Goal: Task Accomplishment & Management: Complete application form

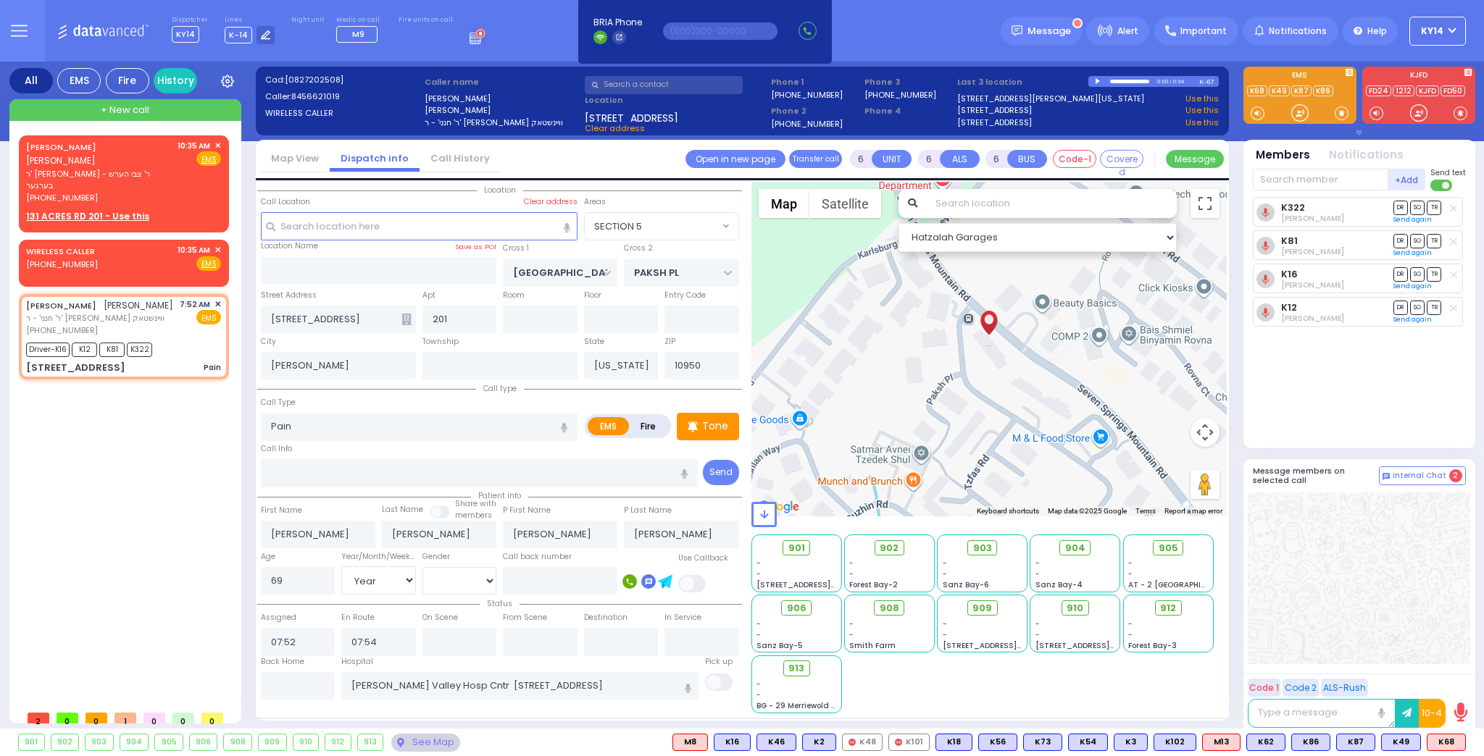
select select "SECTION 5"
select select "Year"
select select "[DEMOGRAPHIC_DATA]"
drag, startPoint x: 128, startPoint y: 534, endPoint x: 135, endPoint y: 529, distance: 8.8
click at [130, 533] on div "[PERSON_NAME] [PERSON_NAME] ר' [PERSON_NAME] - ר' צבי הערש בערגער [PHONE_NUMBER…" at bounding box center [127, 419] width 216 height 568
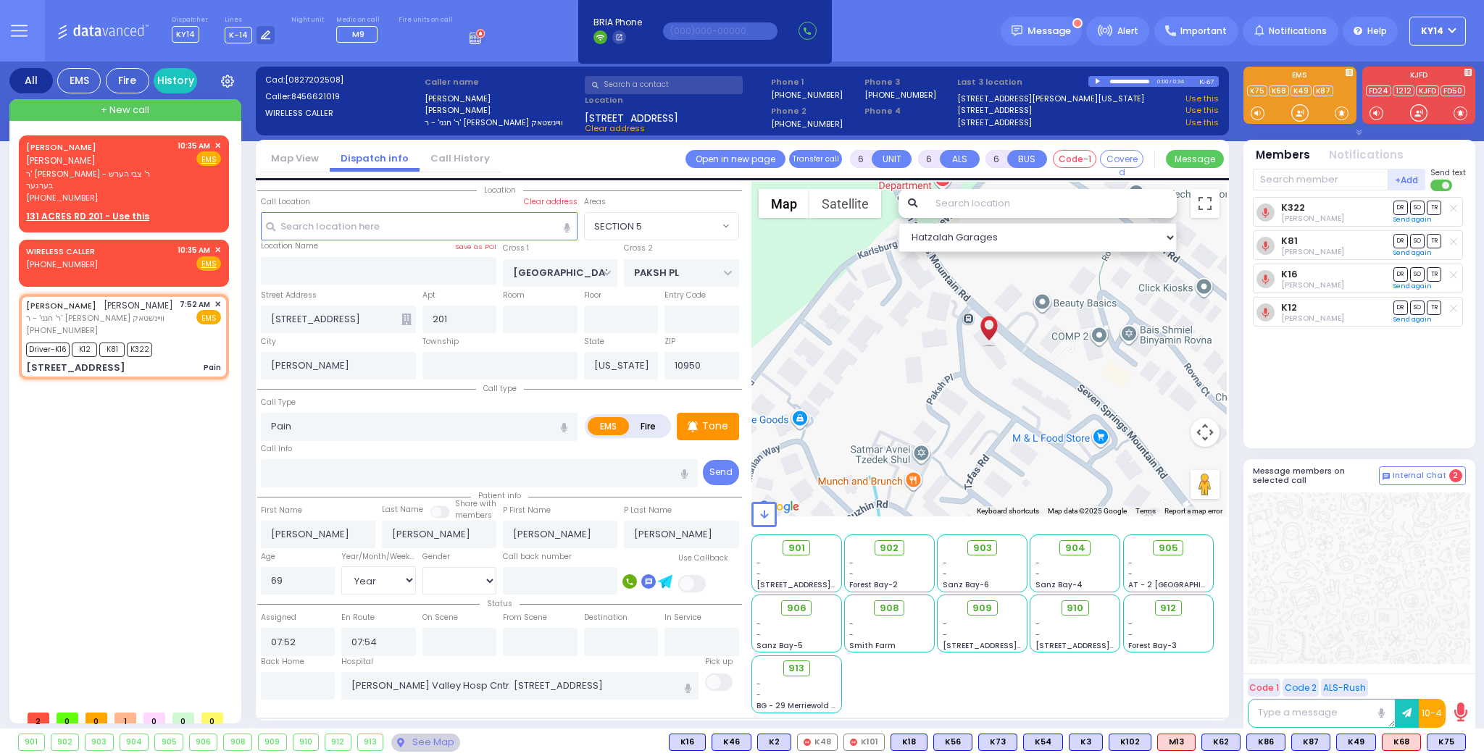
click at [129, 539] on div "[PERSON_NAME] [PERSON_NAME] ר' [PERSON_NAME] - ר' צבי הערש בערגער [PHONE_NUMBER…" at bounding box center [127, 419] width 216 height 568
click at [128, 538] on div "[PERSON_NAME] [PERSON_NAME] ר' [PERSON_NAME] - ר' צבי הערש בערגער [PHONE_NUMBER…" at bounding box center [127, 419] width 216 height 568
drag, startPoint x: 128, startPoint y: 538, endPoint x: 188, endPoint y: 522, distance: 62.0
click at [188, 522] on div "[PERSON_NAME] [PERSON_NAME] ר' [PERSON_NAME] - ר' צבי הערש בערגער [PHONE_NUMBER…" at bounding box center [127, 419] width 216 height 568
click at [181, 523] on div "[PERSON_NAME] [PERSON_NAME] ר' [PERSON_NAME] - ר' צבי הערש בערגער [PHONE_NUMBER…" at bounding box center [127, 419] width 216 height 568
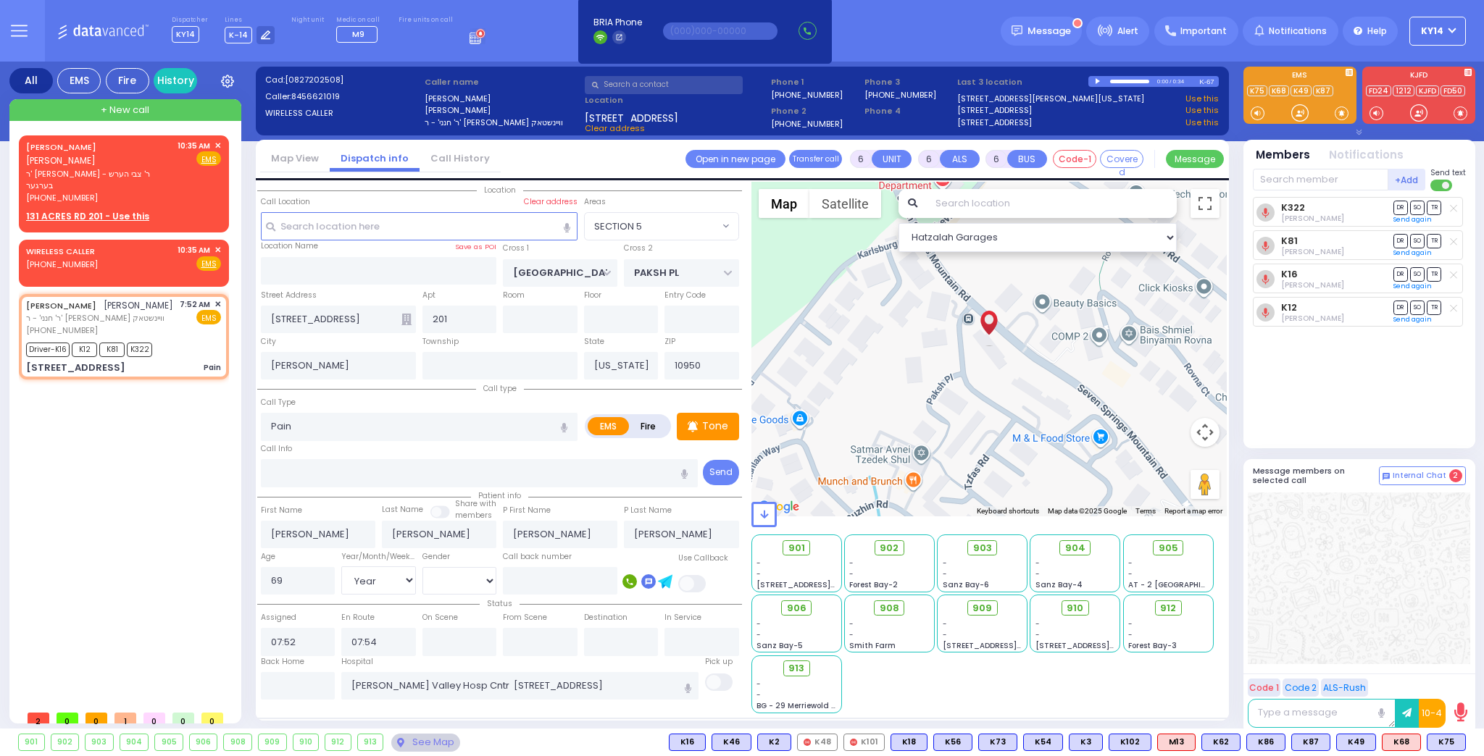
click at [181, 522] on div "[PERSON_NAME] [PERSON_NAME] ר' [PERSON_NAME] - ר' צבי הערש בערגער [PHONE_NUMBER…" at bounding box center [127, 419] width 216 height 568
click at [175, 520] on div "[PERSON_NAME] [PERSON_NAME] ר' [PERSON_NAME] - ר' צבי הערש בערגער [PHONE_NUMBER…" at bounding box center [127, 419] width 216 height 568
click at [193, 361] on div "[STREET_ADDRESS] Pain" at bounding box center [123, 368] width 195 height 14
select select
radio input "true"
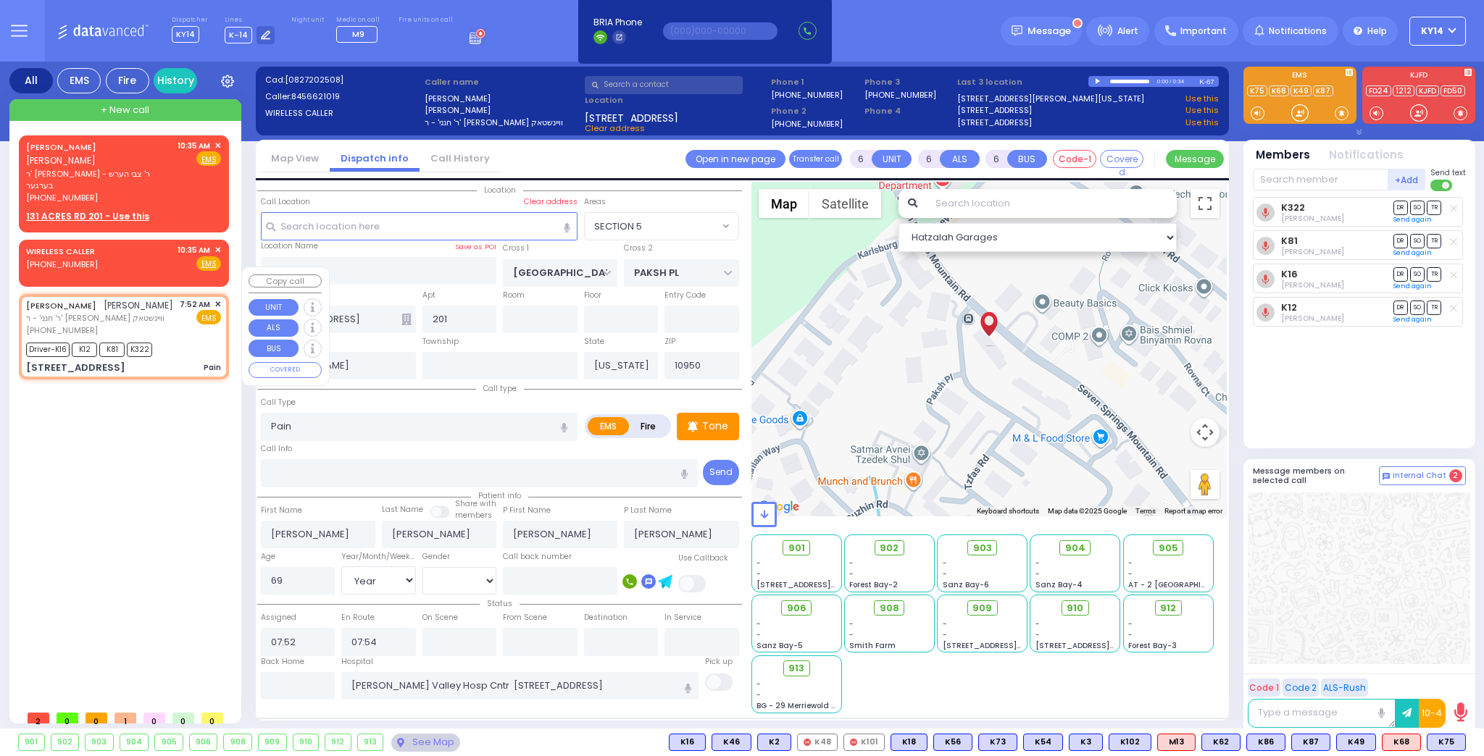
select select "Year"
select select "[DEMOGRAPHIC_DATA]"
select select "Hatzalah Garages"
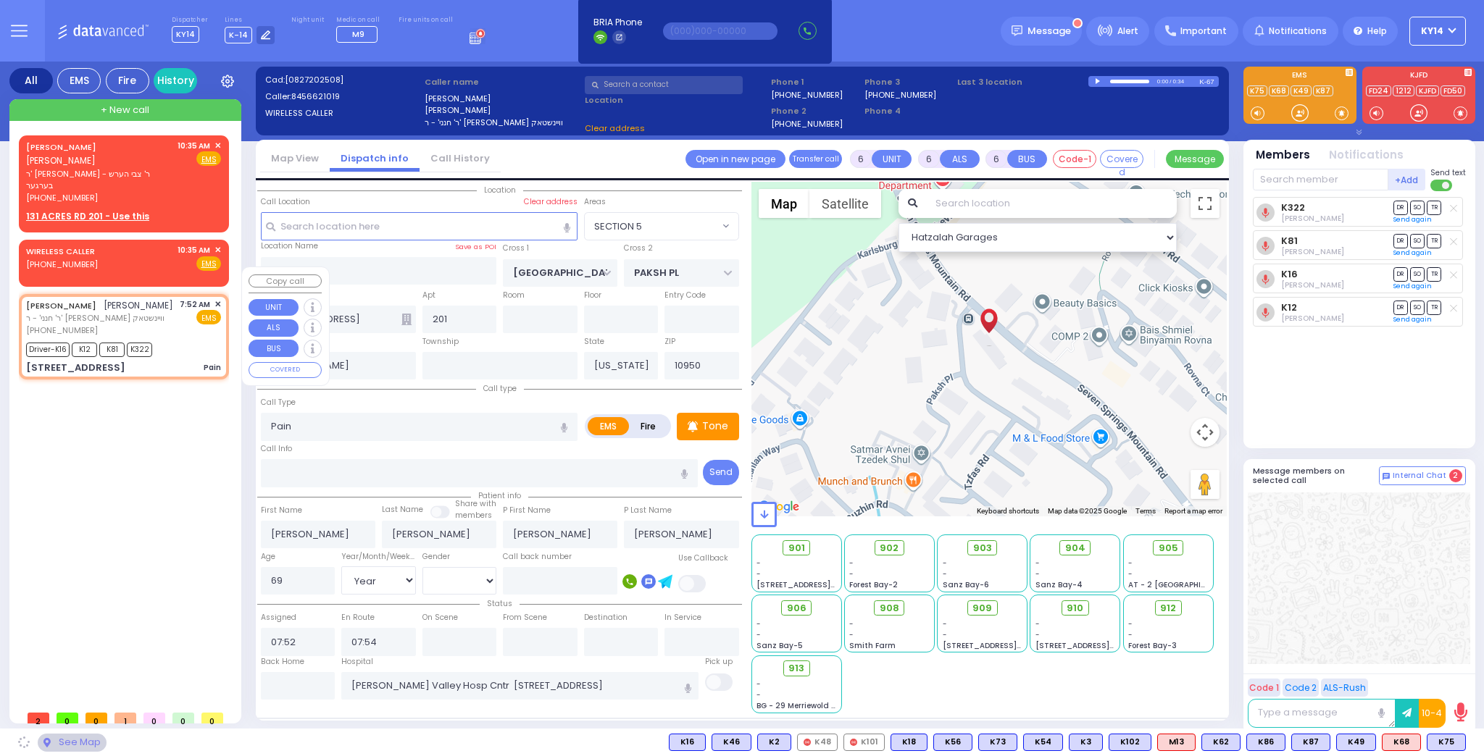
select select "SECTION 5"
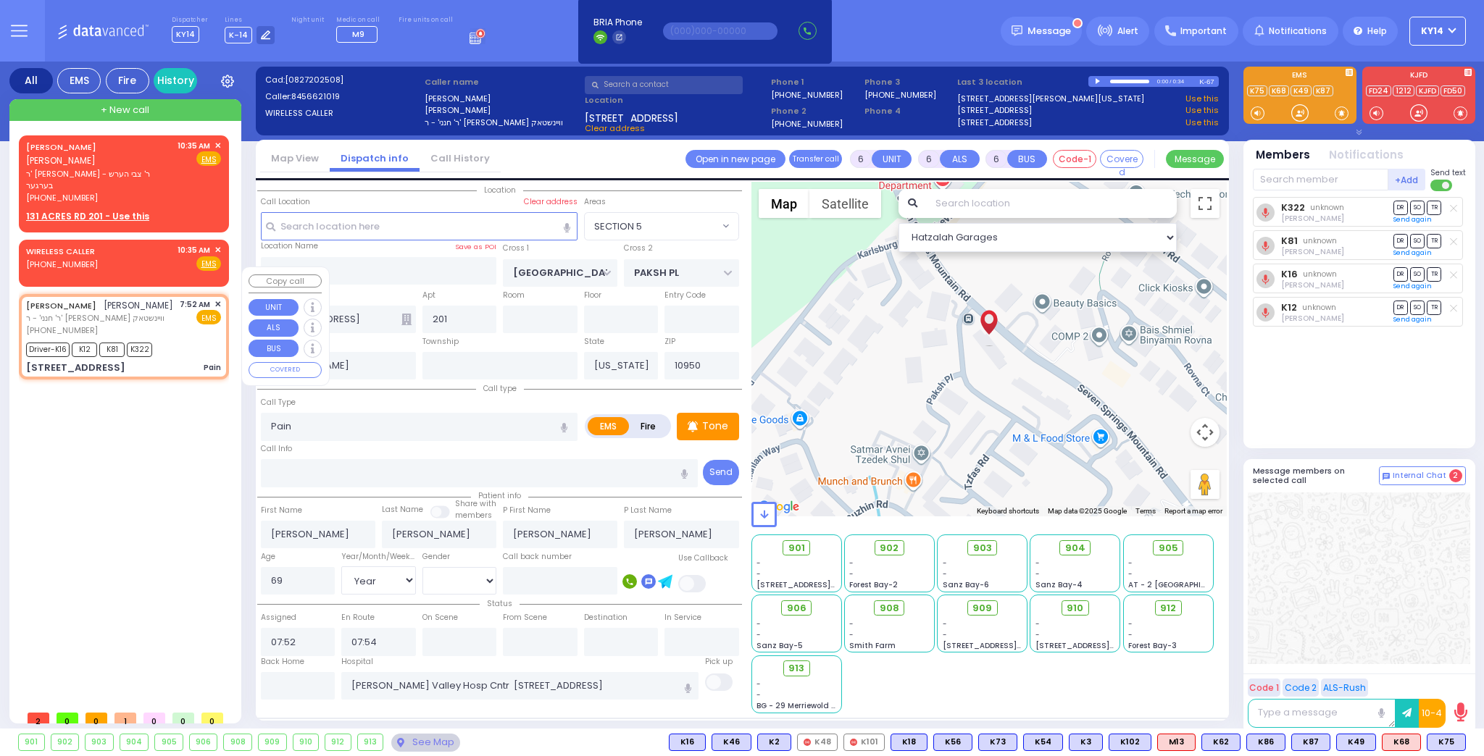
click at [197, 461] on div "[PERSON_NAME] [PERSON_NAME] ר' [PERSON_NAME] - ר' צבי הערש בערגער [PHONE_NUMBER…" at bounding box center [127, 419] width 216 height 568
click at [279, 677] on input "text" at bounding box center [298, 686] width 75 height 28
click at [293, 465] on input "text" at bounding box center [480, 473] width 438 height 28
drag, startPoint x: 288, startPoint y: 470, endPoint x: 254, endPoint y: 470, distance: 34.1
click at [276, 470] on input "text" at bounding box center [480, 473] width 438 height 28
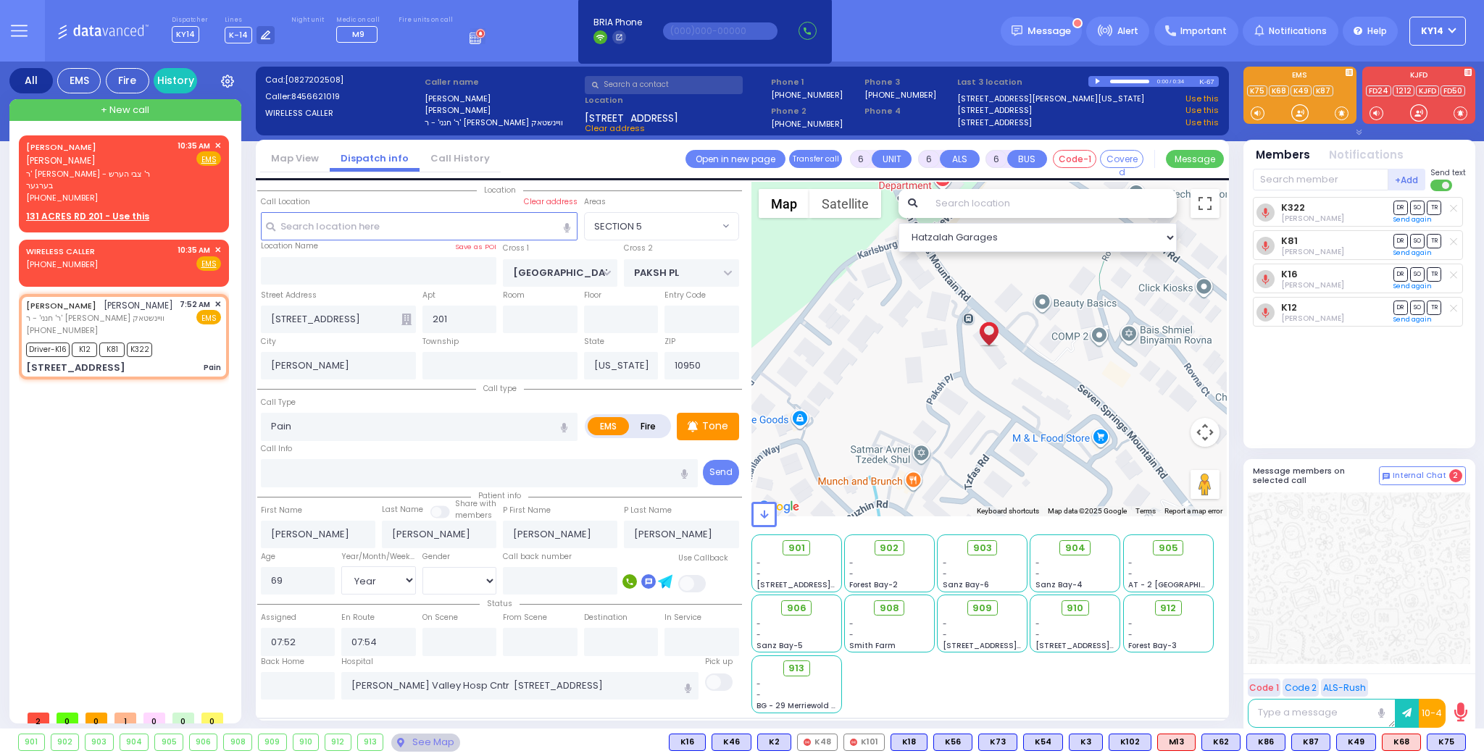
click at [225, 467] on div "[PERSON_NAME] [PERSON_NAME] ר' [PERSON_NAME] - ר' צבי הערש בערגער [PHONE_NUMBER…" at bounding box center [127, 419] width 216 height 568
click at [123, 412] on div "[PERSON_NAME] [PERSON_NAME] ר' [PERSON_NAME] - ר' צבי הערש בערגער [PHONE_NUMBER…" at bounding box center [127, 419] width 216 height 568
click at [95, 388] on div "[PERSON_NAME] [PERSON_NAME] ר' [PERSON_NAME] - ר' צבי הערש בערגער [PHONE_NUMBER…" at bounding box center [127, 419] width 216 height 568
click at [756, 519] on span at bounding box center [763, 514] width 25 height 25
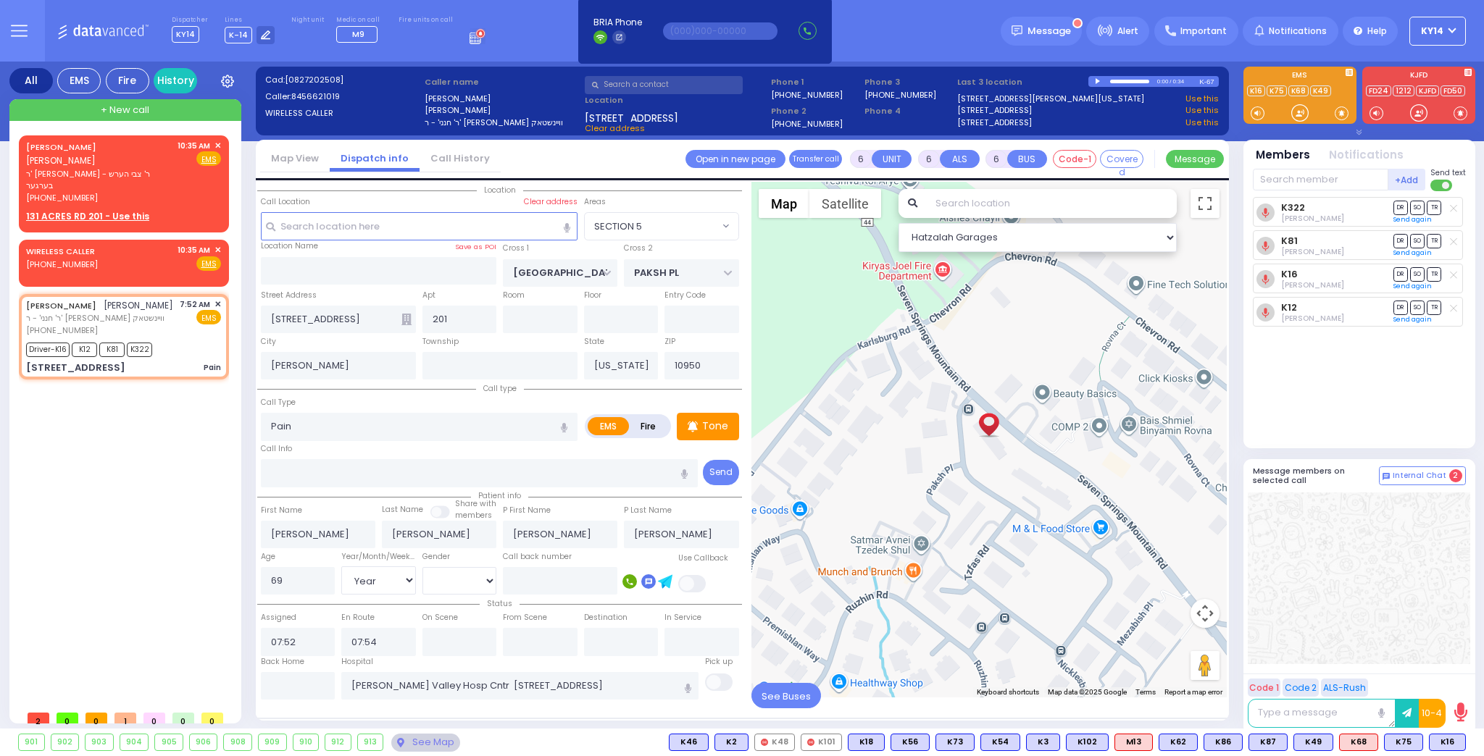
click at [792, 696] on span "See Buses" at bounding box center [786, 695] width 70 height 25
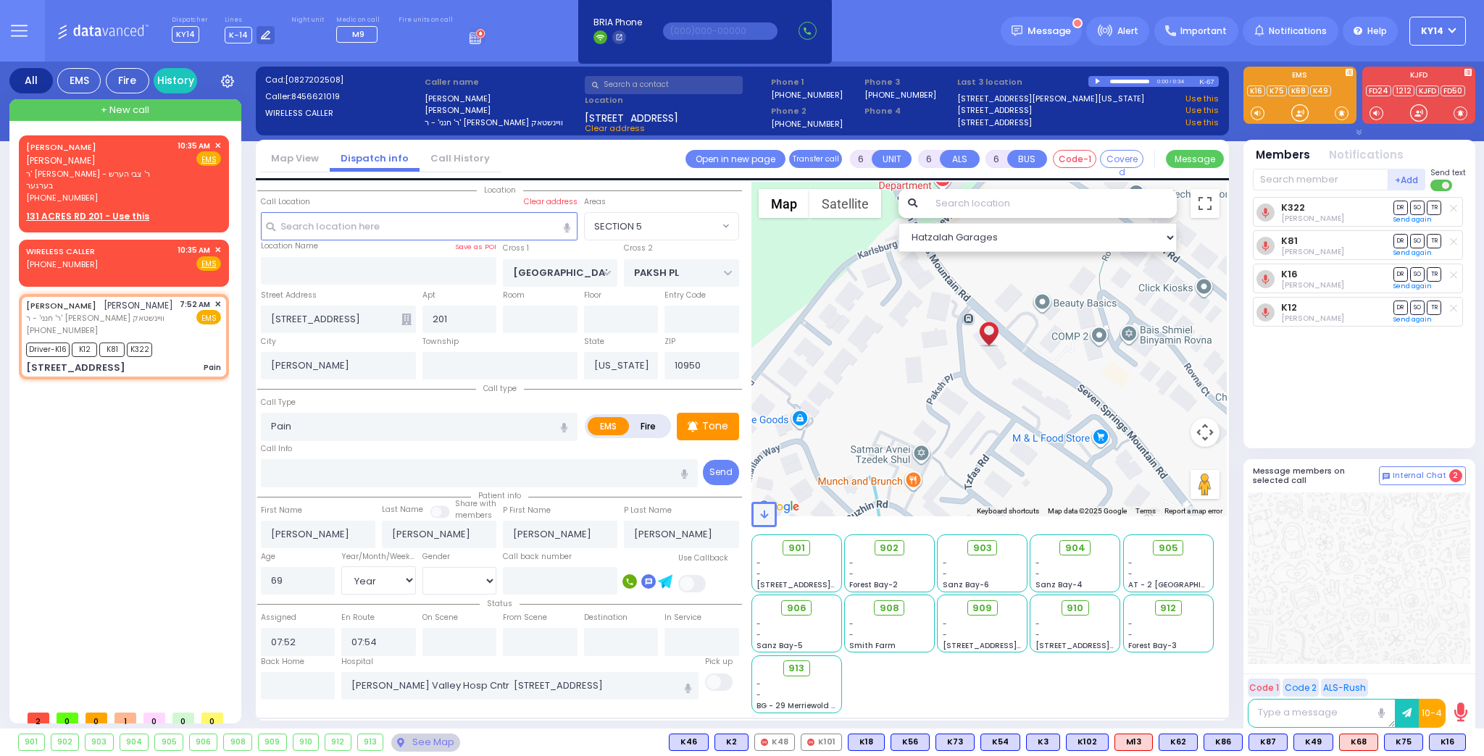
click at [763, 522] on span at bounding box center [763, 514] width 25 height 25
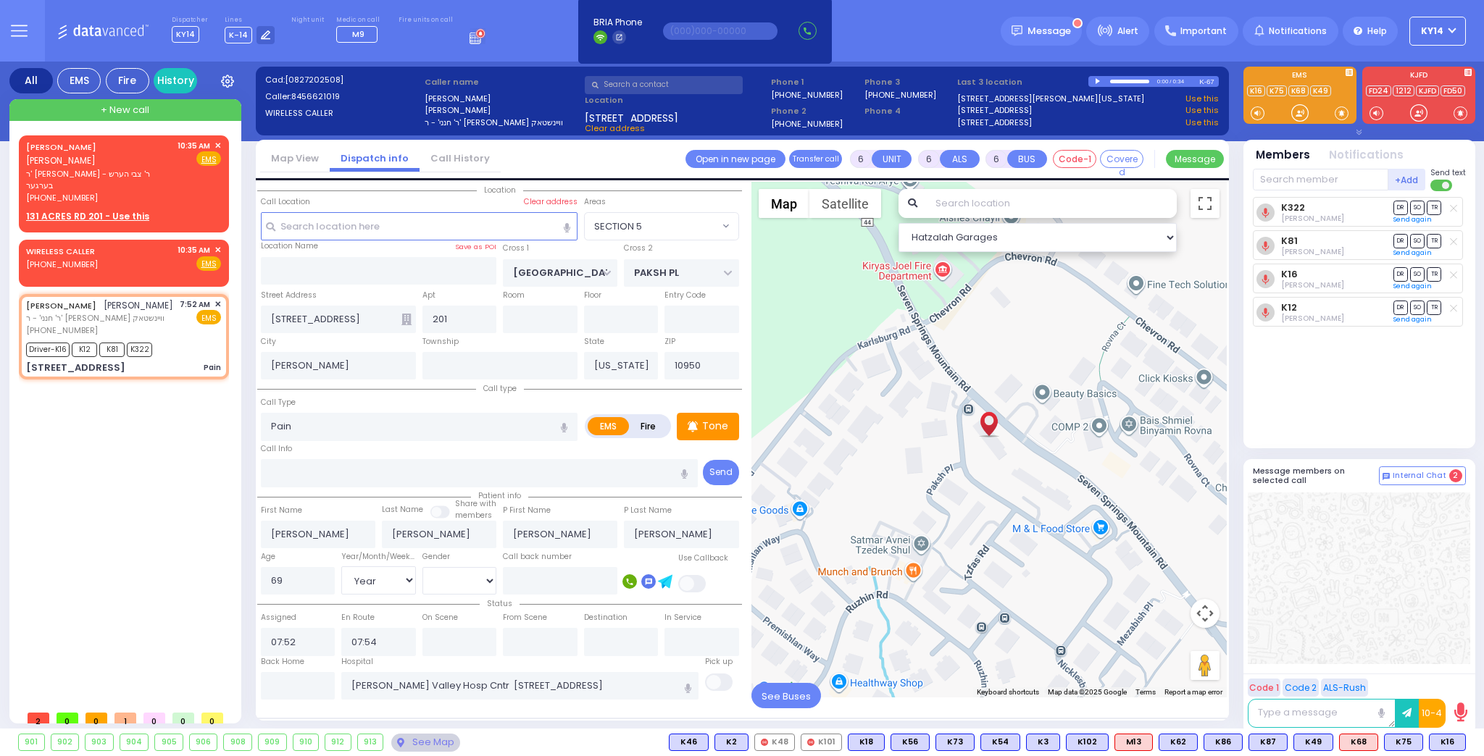
click at [781, 692] on span "See Buses" at bounding box center [786, 695] width 70 height 25
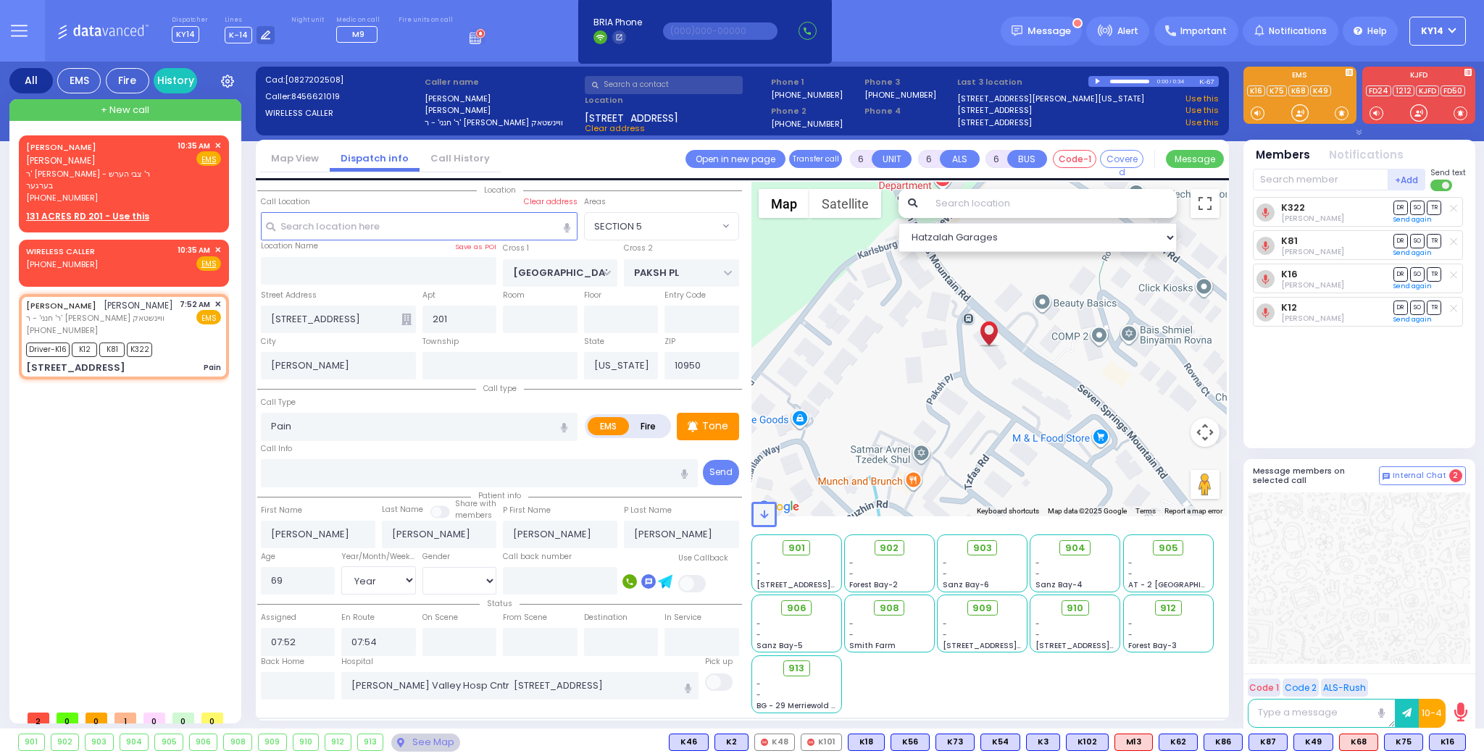
click at [756, 520] on span at bounding box center [763, 514] width 25 height 25
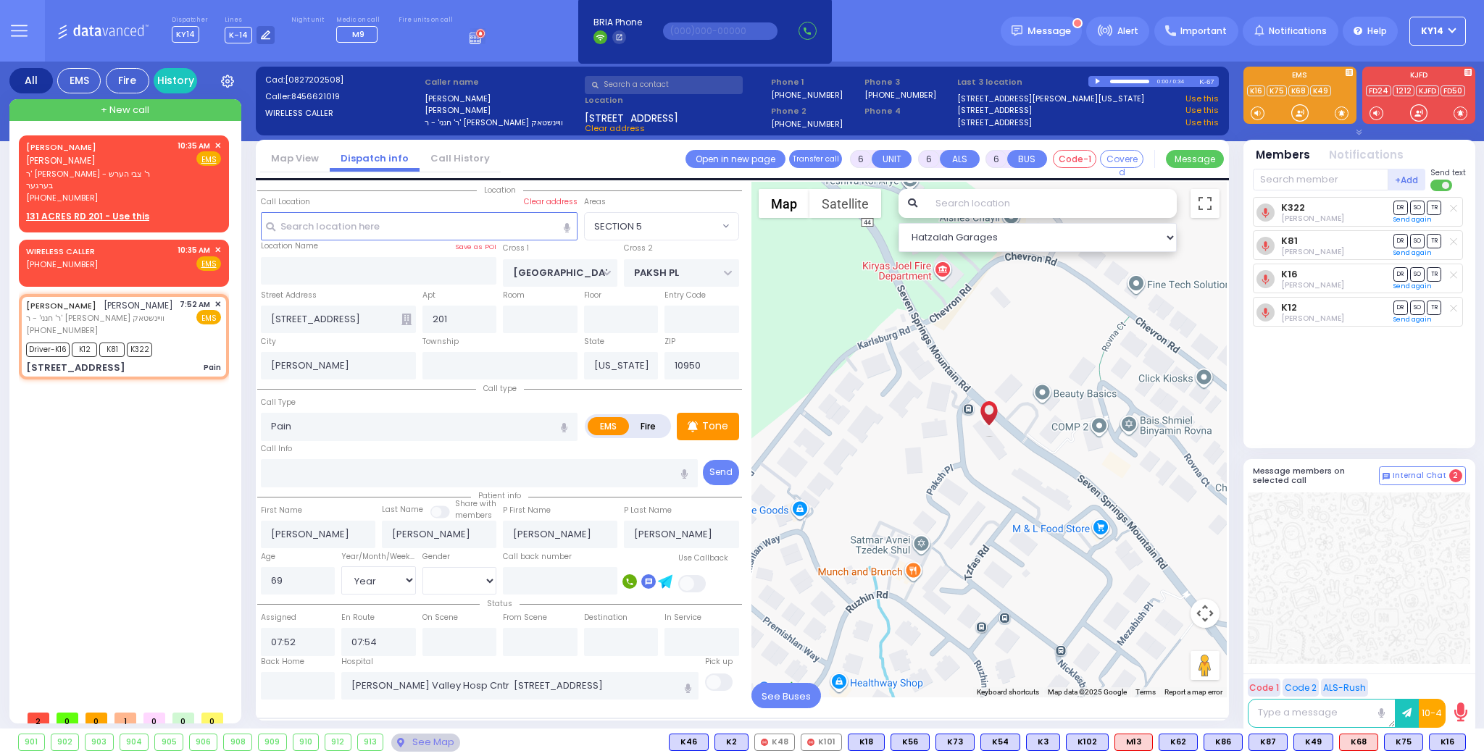
click at [776, 691] on span "See Buses" at bounding box center [786, 695] width 70 height 25
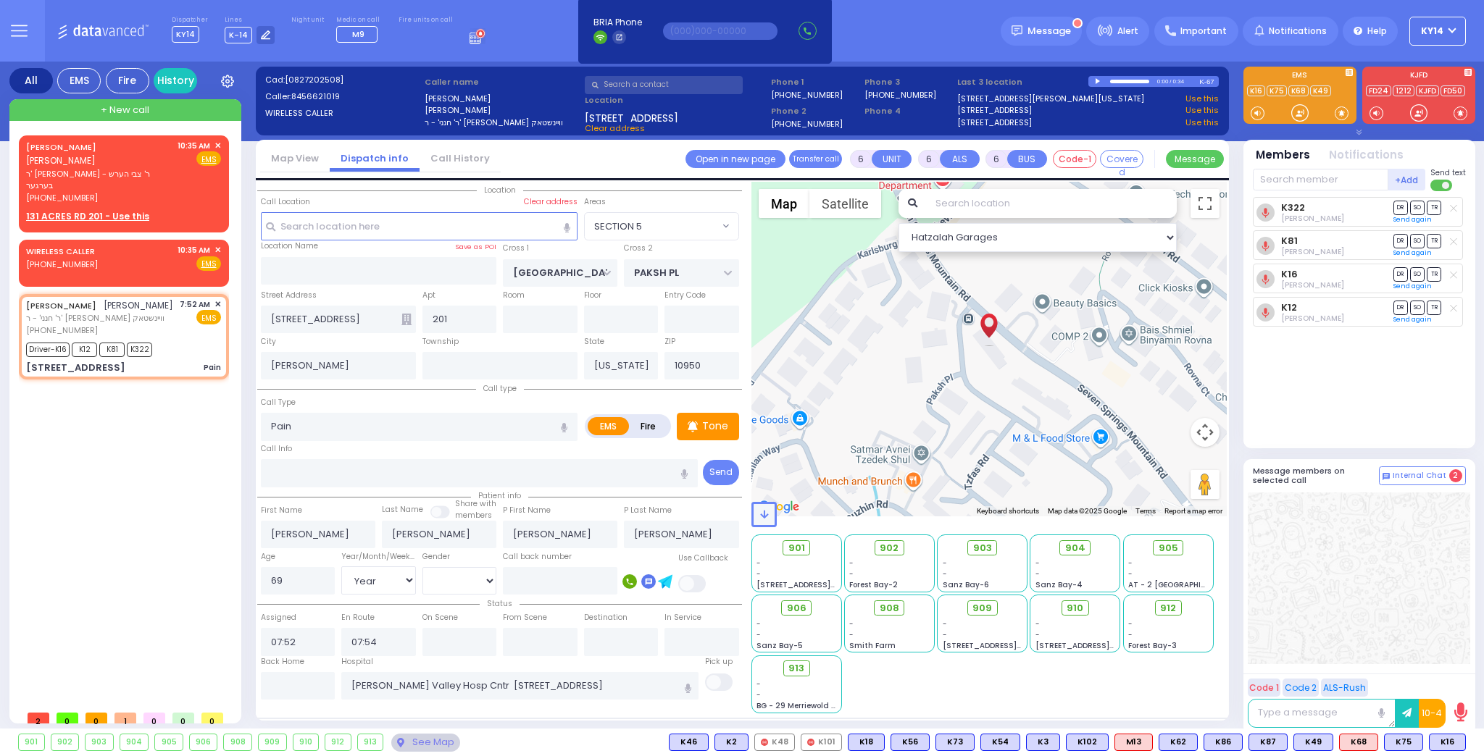
click at [763, 515] on icon at bounding box center [764, 514] width 8 height 9
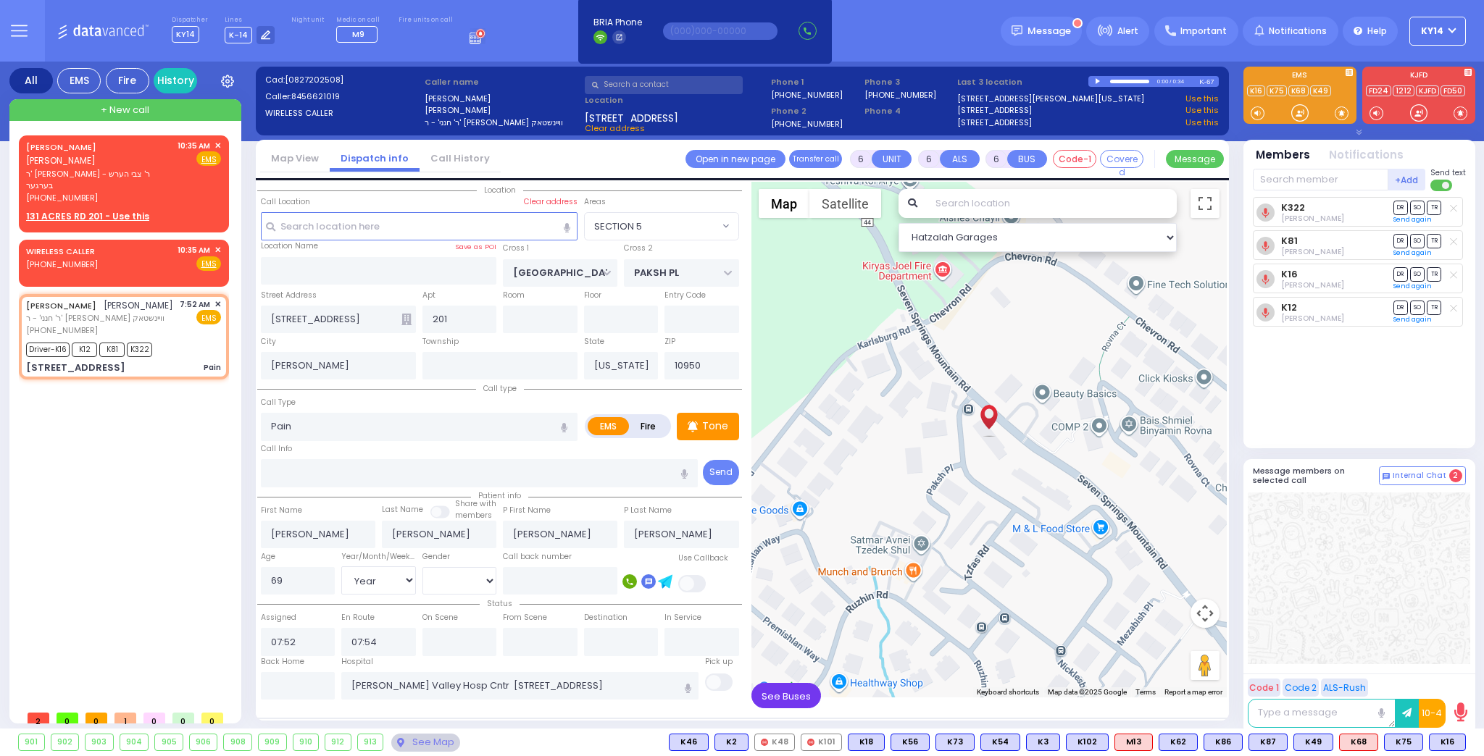
click at [783, 693] on span "See Buses" at bounding box center [786, 695] width 70 height 25
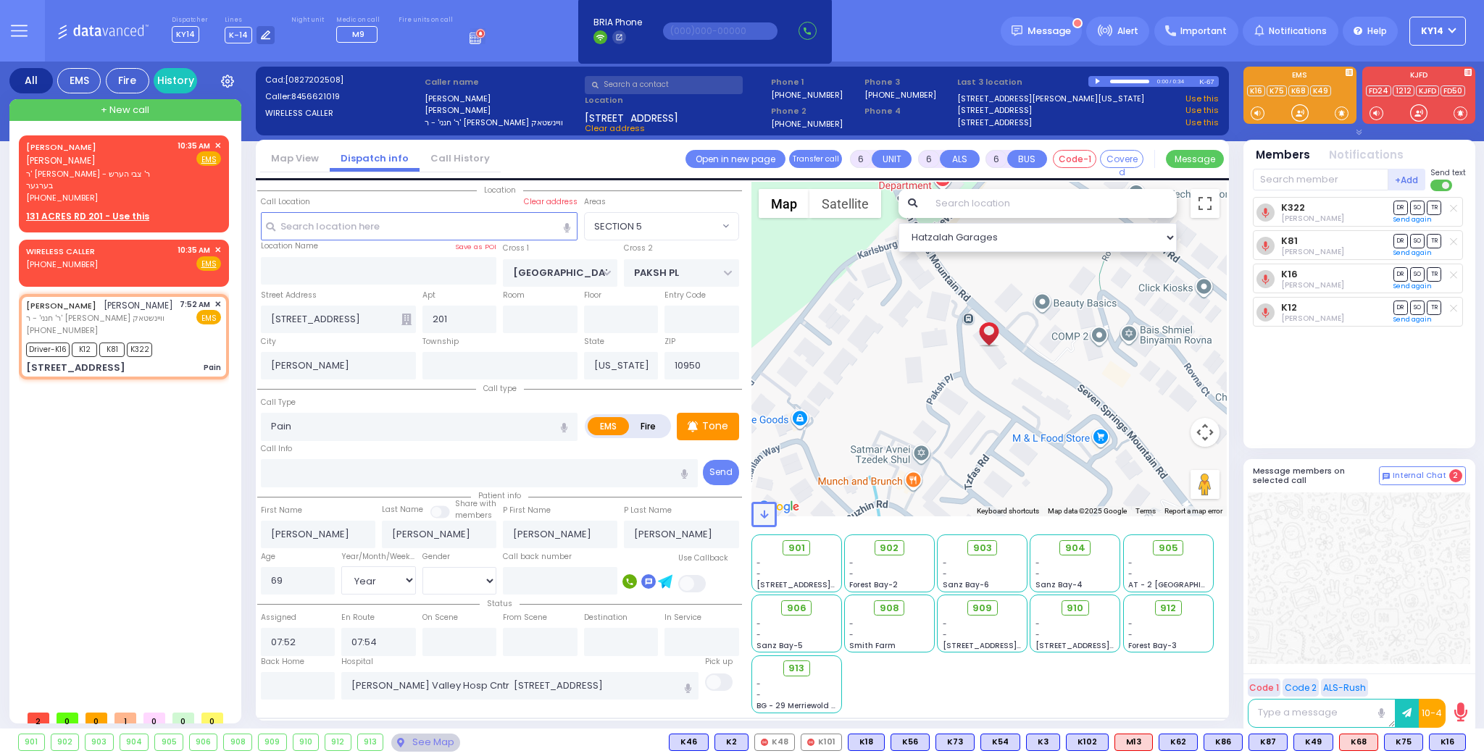
click at [769, 512] on span at bounding box center [763, 514] width 25 height 25
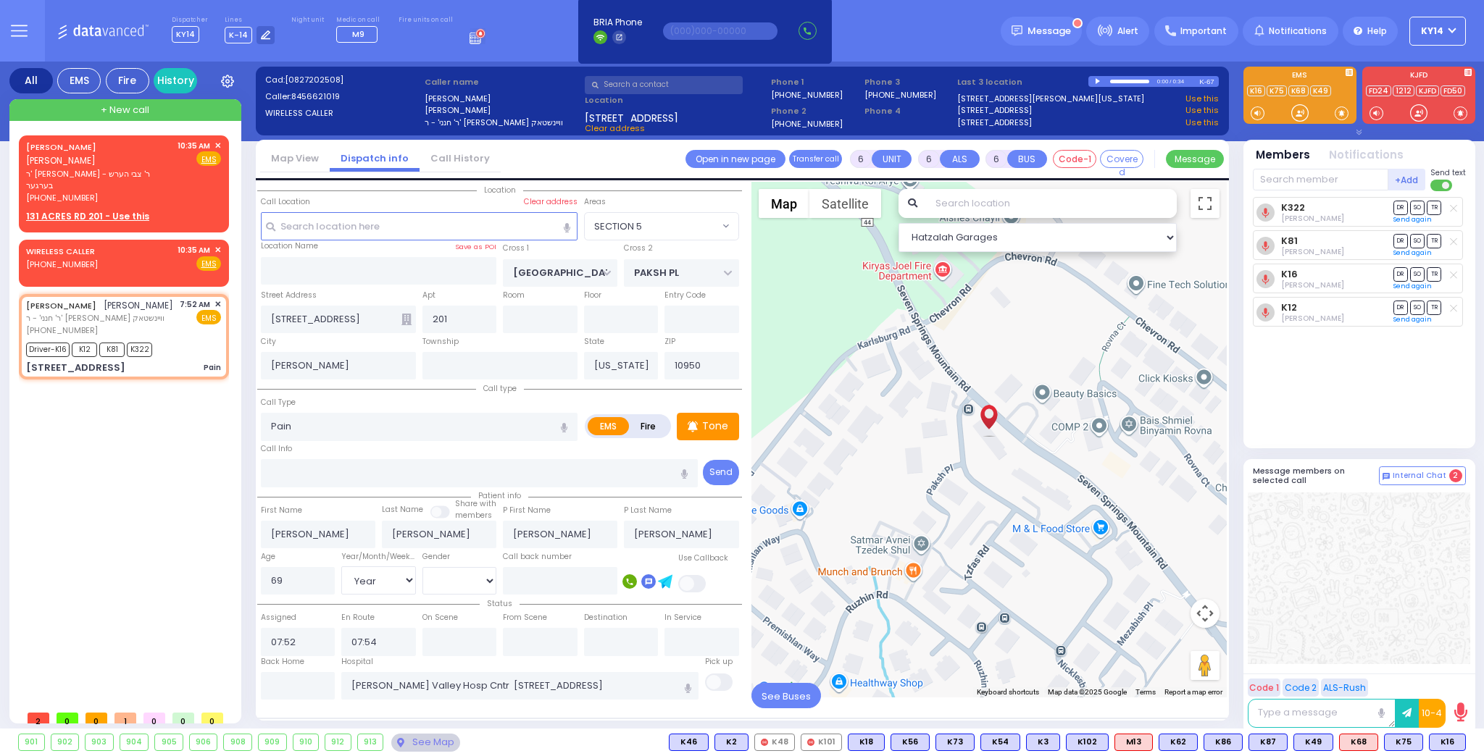
click at [756, 688] on span "See Buses" at bounding box center [786, 695] width 70 height 25
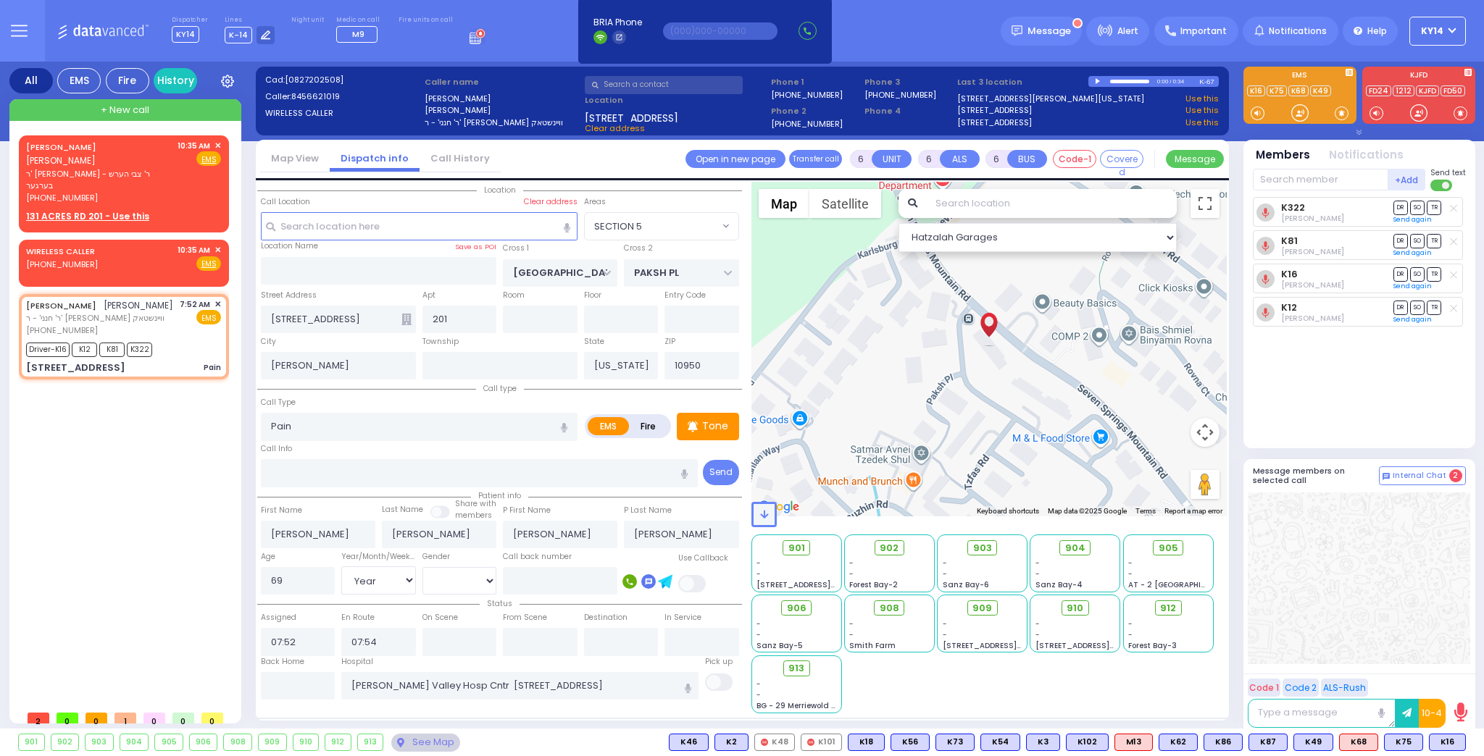
click at [753, 519] on span at bounding box center [763, 514] width 25 height 25
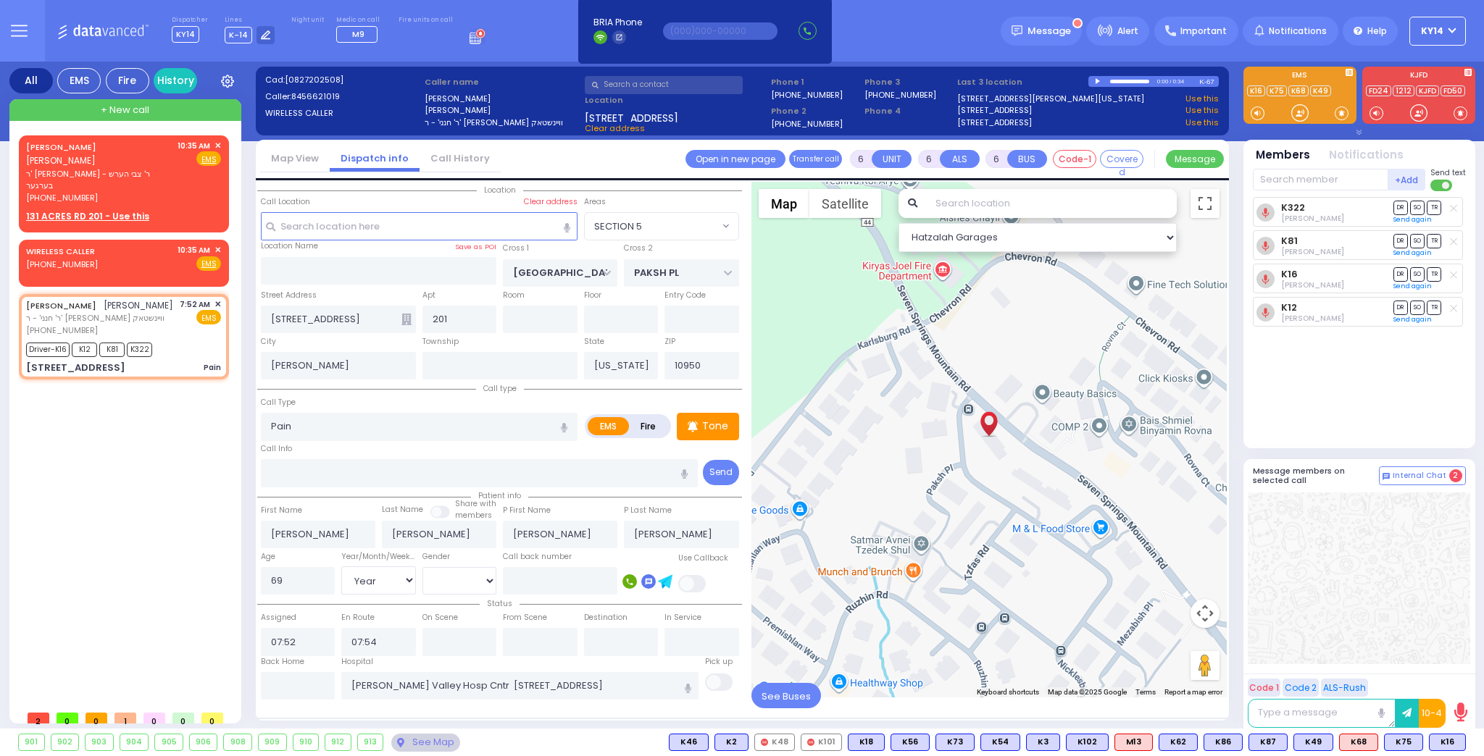
click at [771, 698] on span "See Buses" at bounding box center [786, 695] width 70 height 25
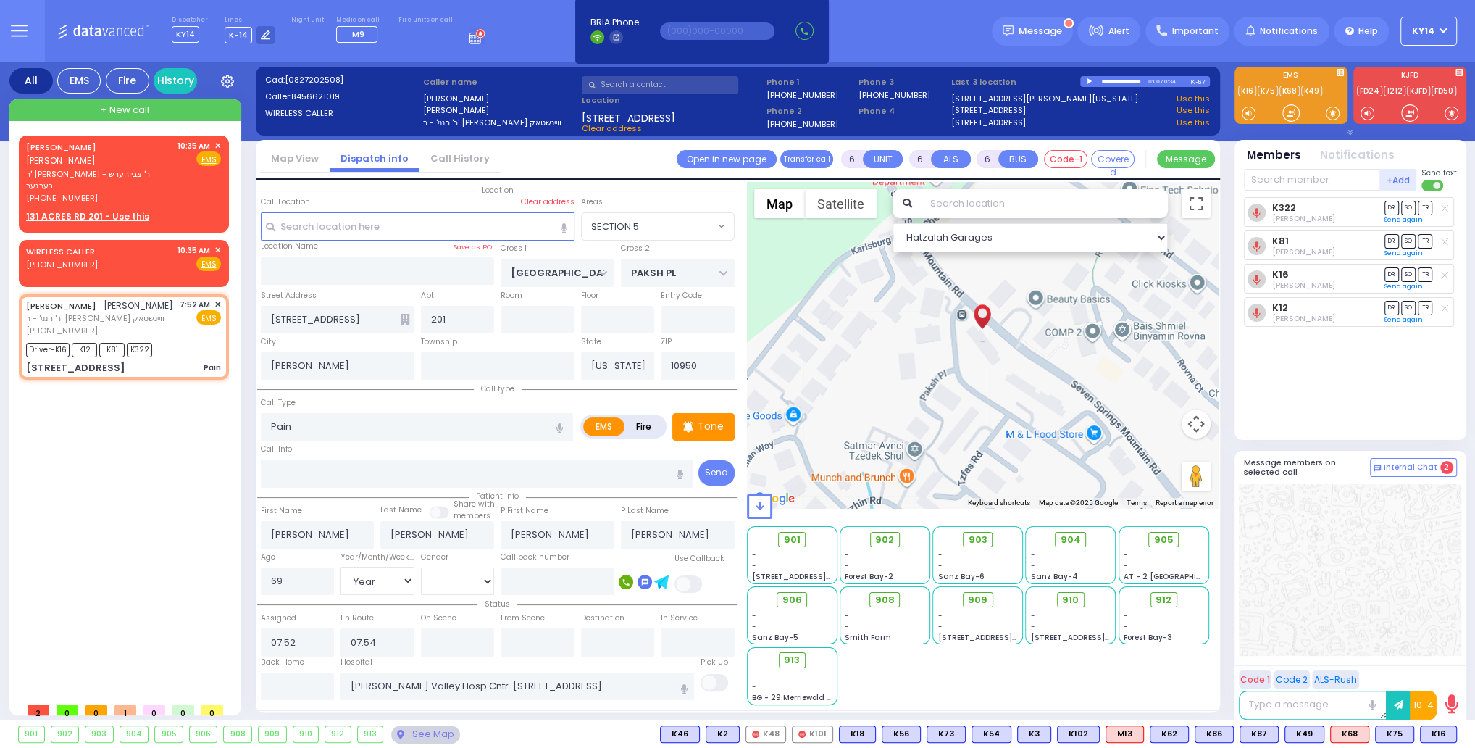
click at [398, 456] on div "Call Info" at bounding box center [477, 464] width 433 height 46
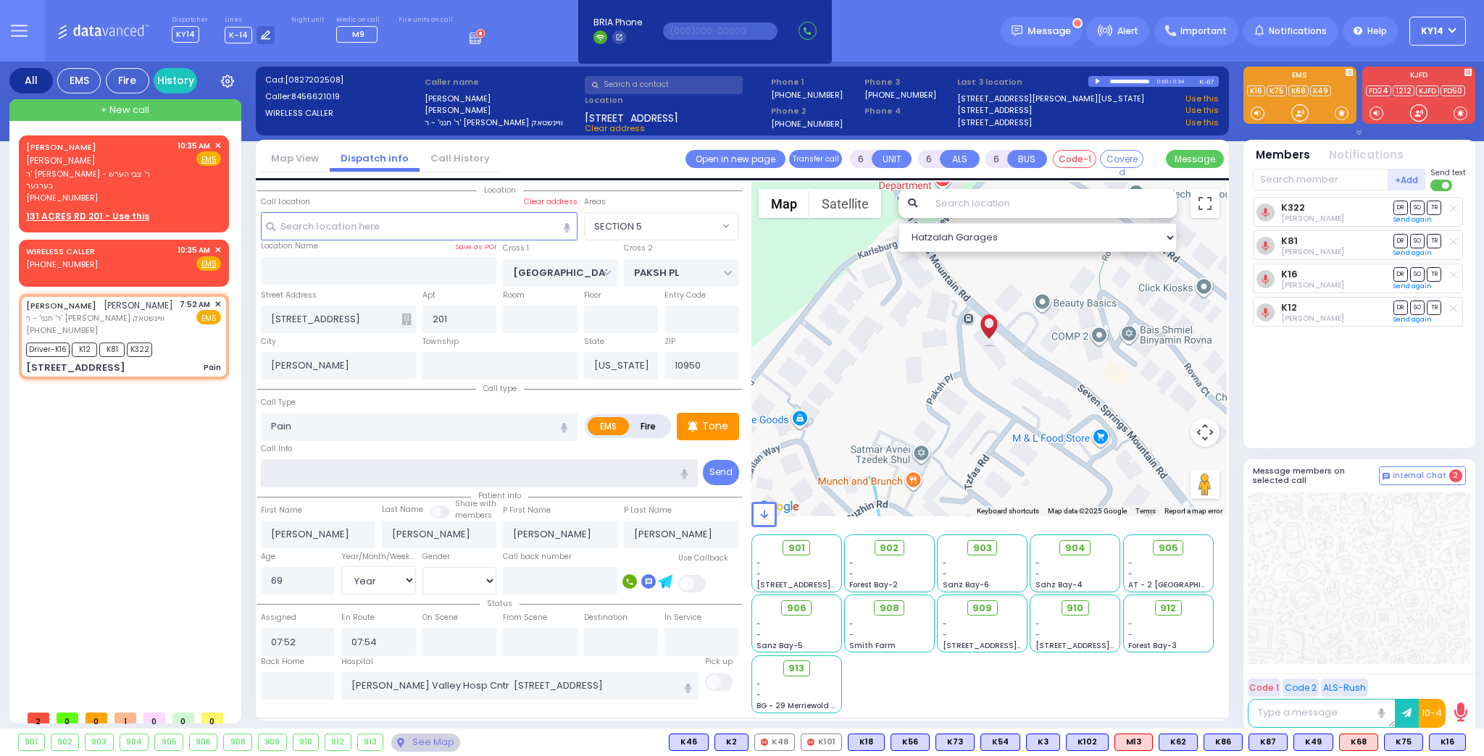
click at [392, 472] on input "text" at bounding box center [480, 473] width 438 height 28
click at [135, 595] on div "[PERSON_NAME] [PERSON_NAME] ר' [PERSON_NAME] - ר' צבי הערש בערגער [PHONE_NUMBER…" at bounding box center [127, 419] width 216 height 568
click at [299, 712] on div "Location All areas" at bounding box center [499, 448] width 485 height 532
click at [519, 749] on div "901 902 903 904 905 906 K16 K3" at bounding box center [742, 743] width 1484 height 18
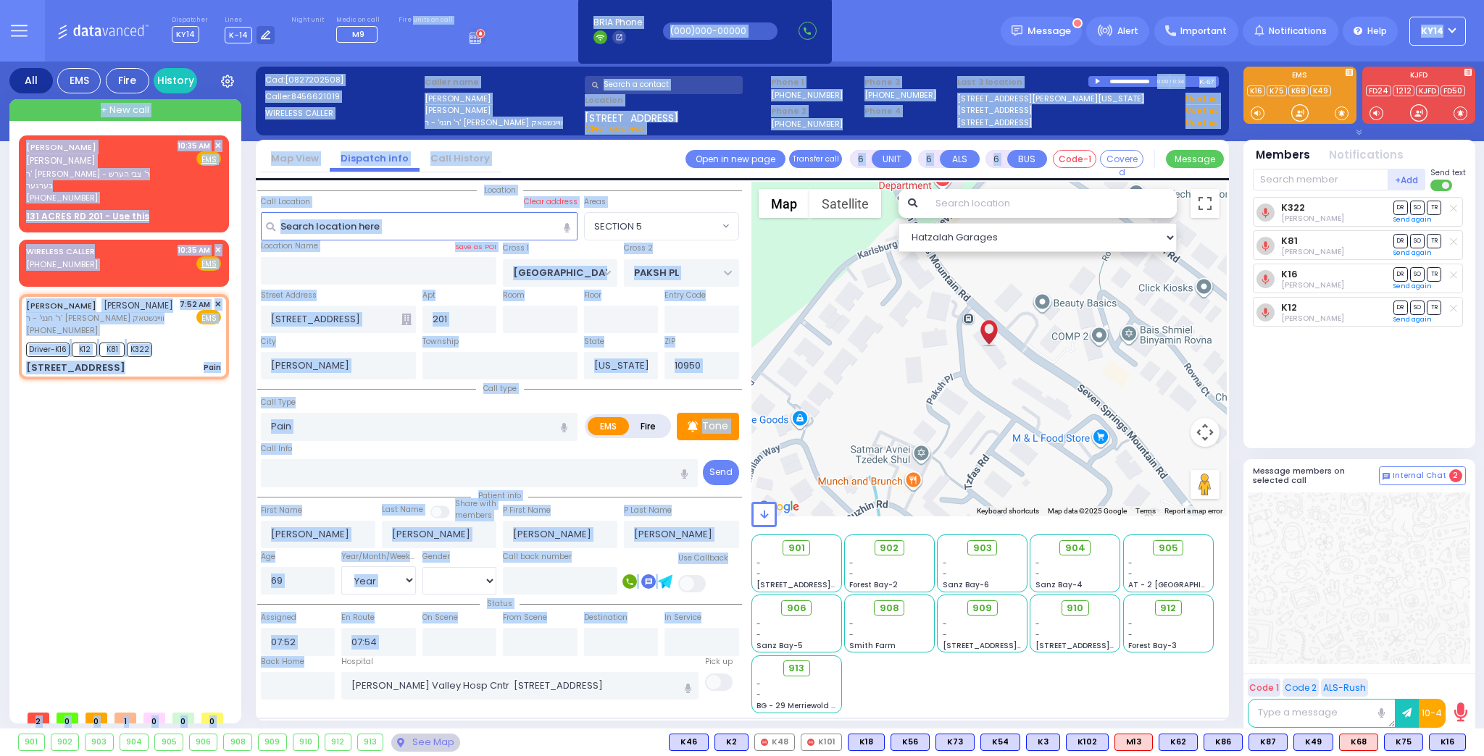
drag, startPoint x: 271, startPoint y: 699, endPoint x: 398, endPoint y: 54, distance: 658.0
click at [398, 54] on div "Dispatcher KY14 ?" at bounding box center [742, 378] width 1484 height 756
click at [401, 47] on div "Dispatcher KY14 K67 shift has started. Are you K67 ? K-14" at bounding box center [742, 31] width 1484 height 62
click at [401, 48] on div "Dispatcher KY14 K67 shift has started. Are you K67 ? K-14" at bounding box center [742, 31] width 1484 height 62
click at [401, 49] on div "Dispatcher KY14 K67 shift has started. Are you K67 ? K-14" at bounding box center [742, 31] width 1484 height 62
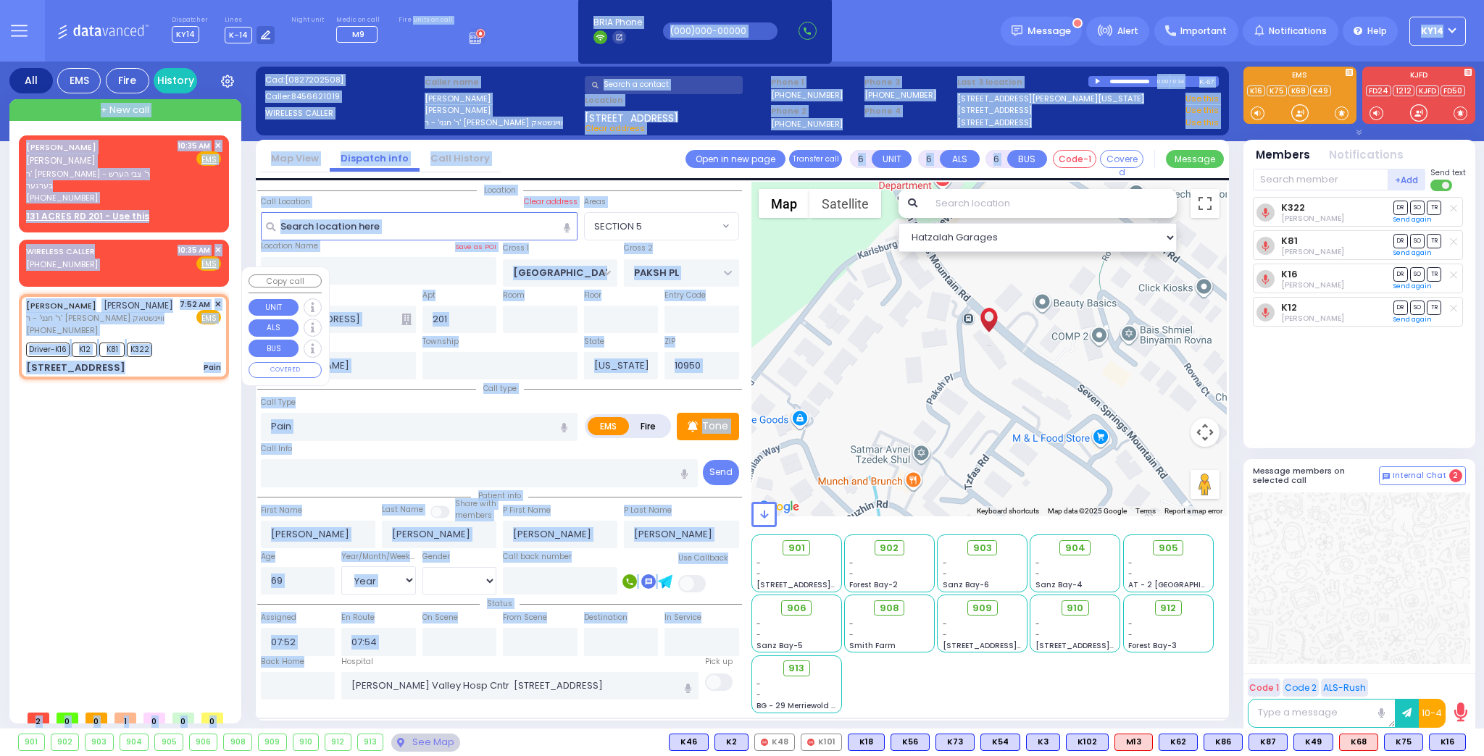
click at [99, 452] on div "[PERSON_NAME] [PERSON_NAME] ר' [PERSON_NAME] - ר' צבי הערש בערגער [PHONE_NUMBER…" at bounding box center [127, 419] width 216 height 568
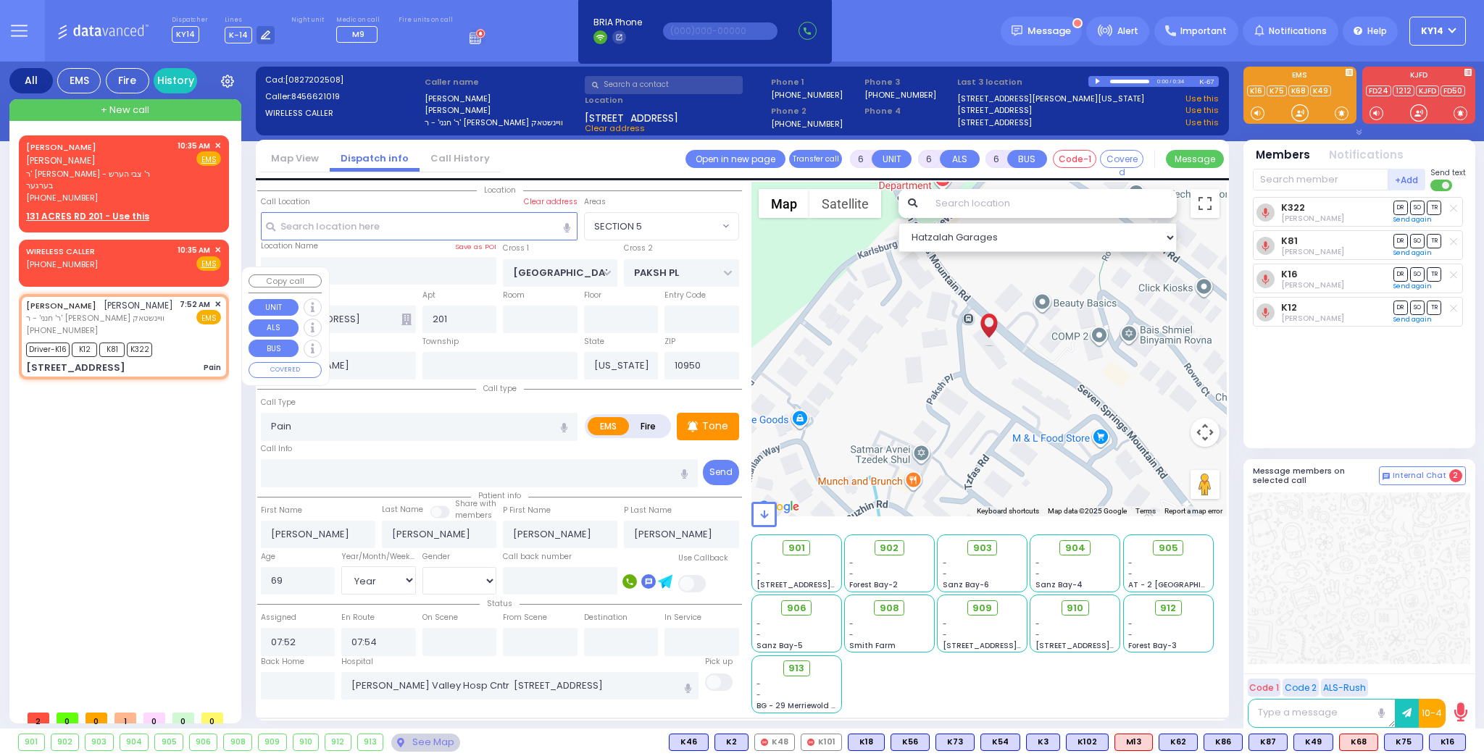
click at [106, 448] on div "[PERSON_NAME] [PERSON_NAME] ר' [PERSON_NAME] - ר' צבי הערש בערגער [PHONE_NUMBER…" at bounding box center [127, 419] width 216 height 568
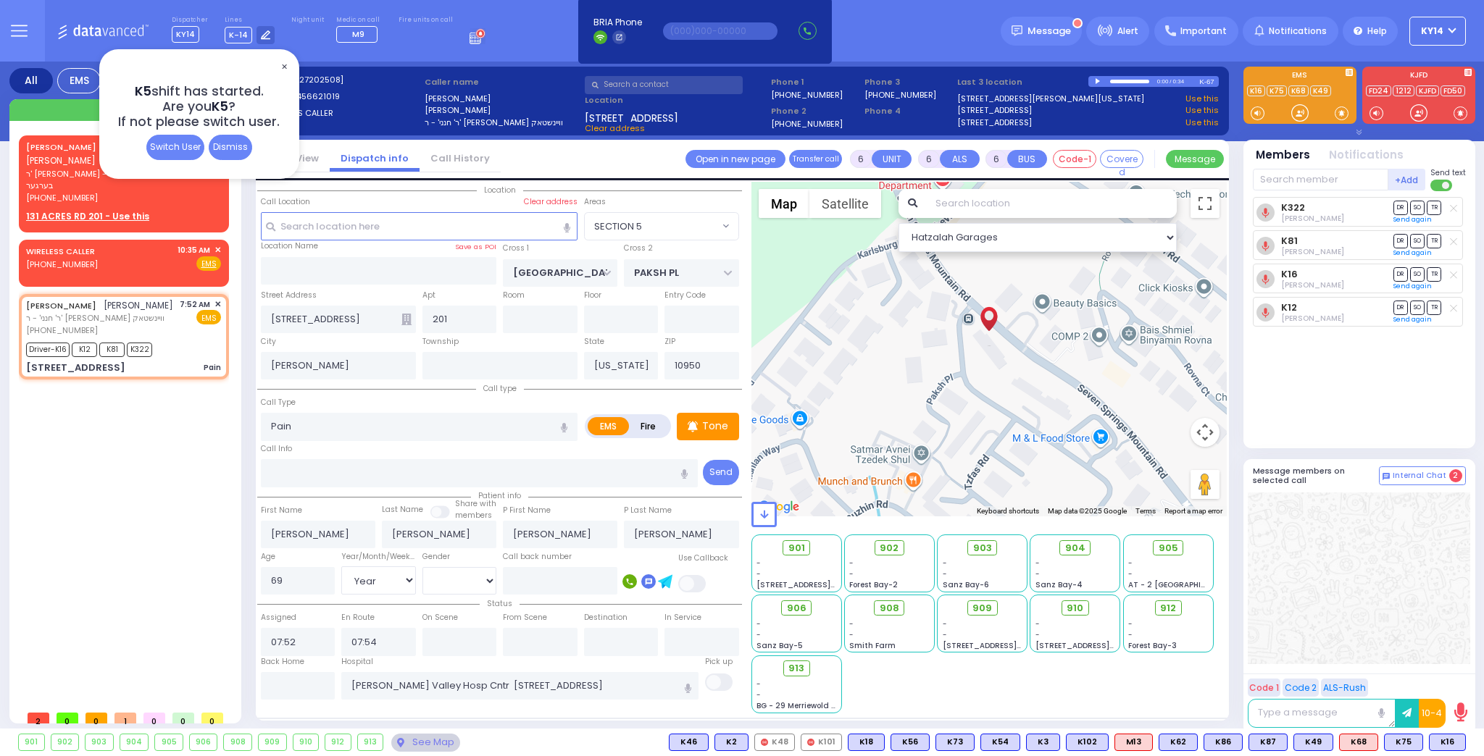
click at [289, 70] on span "✕" at bounding box center [284, 67] width 12 height 17
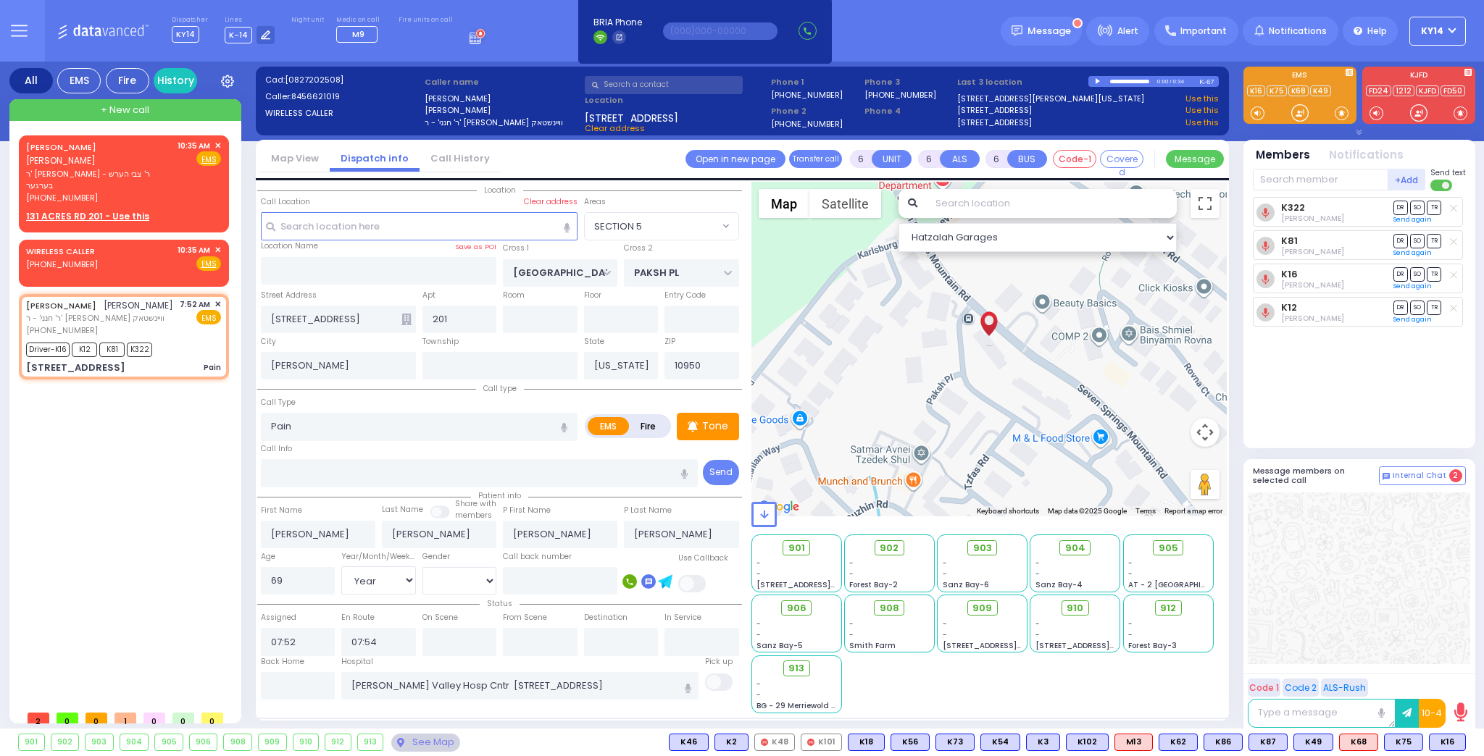
drag, startPoint x: 288, startPoint y: 443, endPoint x: 249, endPoint y: 445, distance: 38.4
click at [249, 445] on div "All EMS Fire History Settings" at bounding box center [742, 398] width 1466 height 673
click at [233, 442] on div "[PERSON_NAME] [PERSON_NAME] ר' [PERSON_NAME] - ר' צבי הערש בערגער [PHONE_NUMBER…" at bounding box center [127, 419] width 216 height 568
drag, startPoint x: 247, startPoint y: 442, endPoint x: 266, endPoint y: 443, distance: 18.9
click at [266, 443] on div "All EMS Fire History Settings" at bounding box center [742, 398] width 1466 height 673
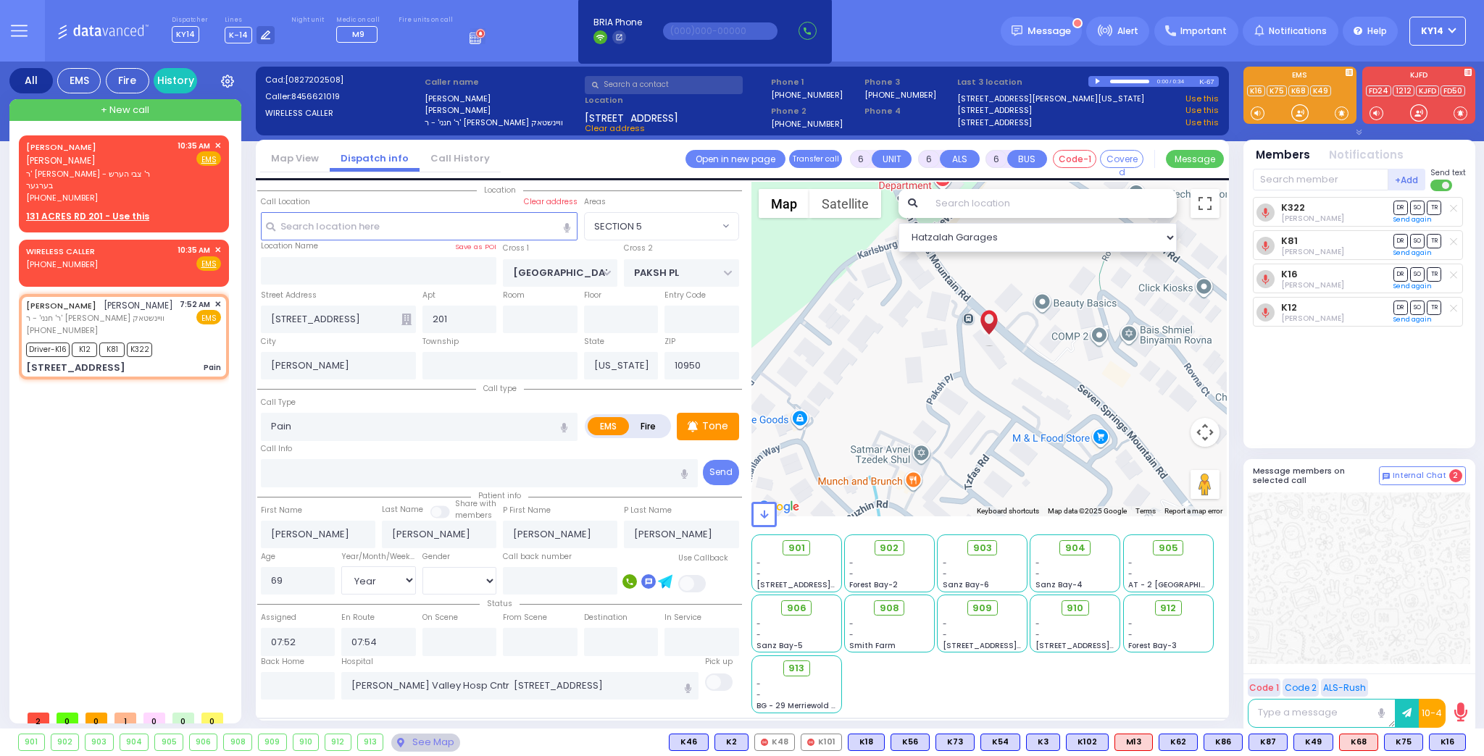
click at [276, 446] on label "Call Info" at bounding box center [276, 449] width 31 height 12
click at [274, 445] on label "Call Info" at bounding box center [276, 449] width 31 height 12
click at [272, 445] on label "Call Info" at bounding box center [276, 449] width 31 height 12
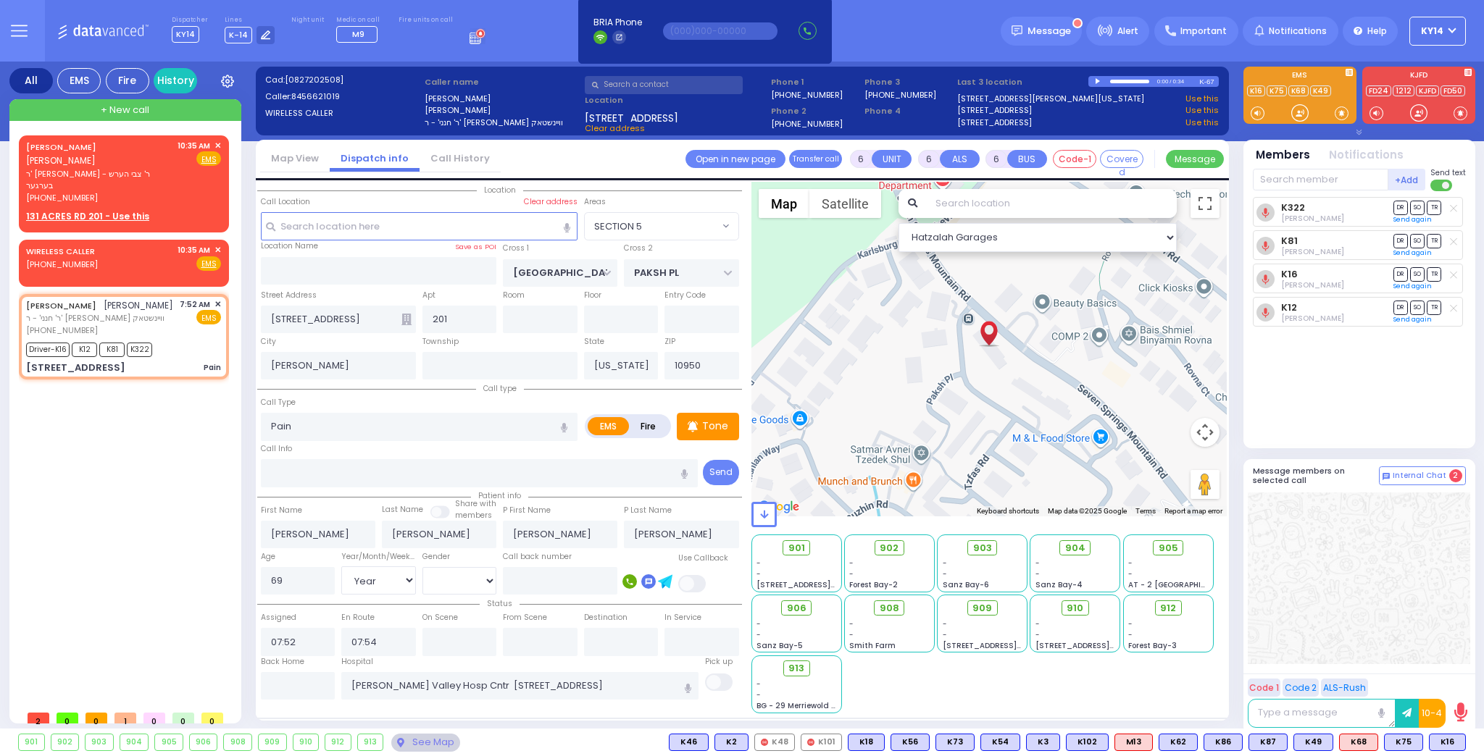
click at [304, 445] on div "Call Info" at bounding box center [480, 464] width 438 height 46
drag, startPoint x: 297, startPoint y: 442, endPoint x: 280, endPoint y: 445, distance: 17.6
click at [280, 445] on div "Call Info" at bounding box center [480, 464] width 438 height 46
click at [251, 440] on div "All EMS Fire History Settings" at bounding box center [742, 398] width 1466 height 673
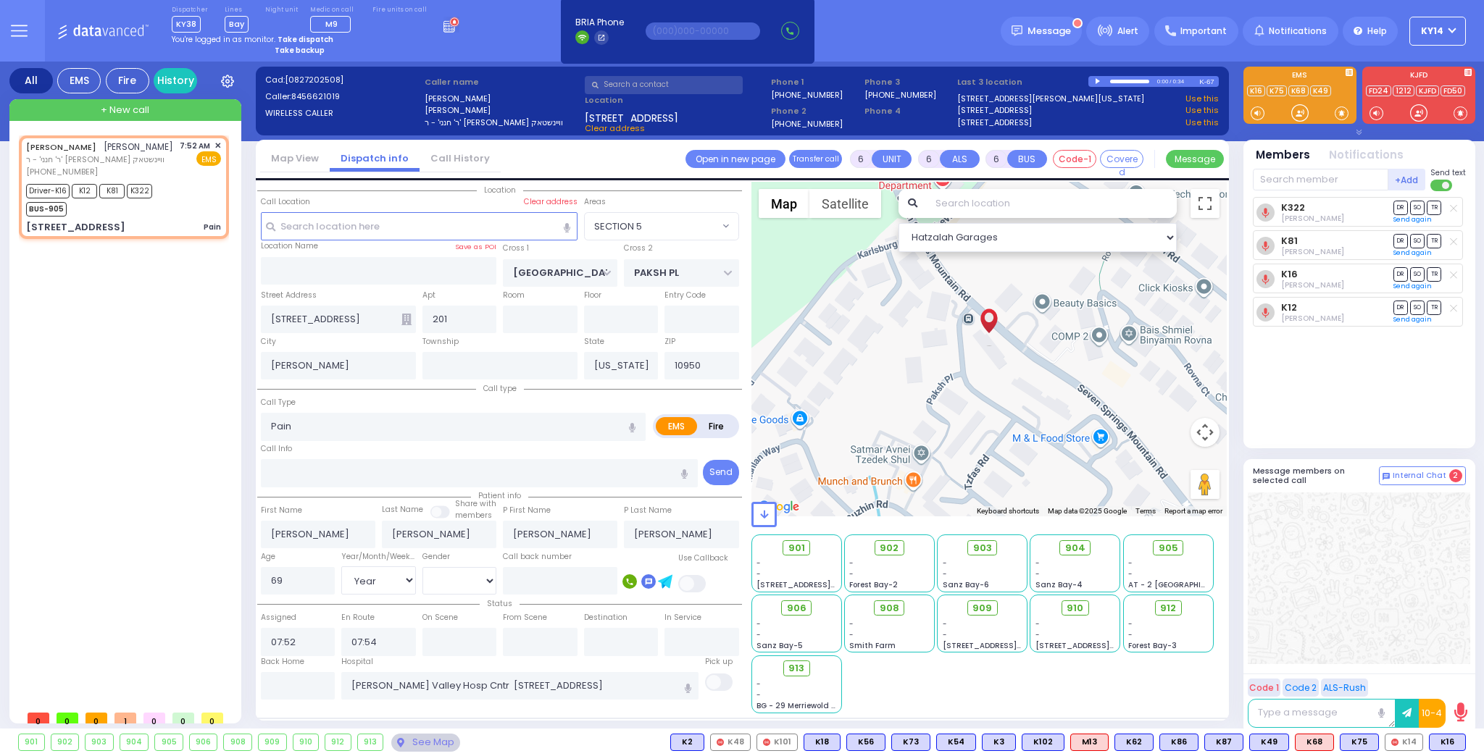
select select
radio input "true"
select select "Year"
select select "[DEMOGRAPHIC_DATA]"
select select "Hatzalah Garages"
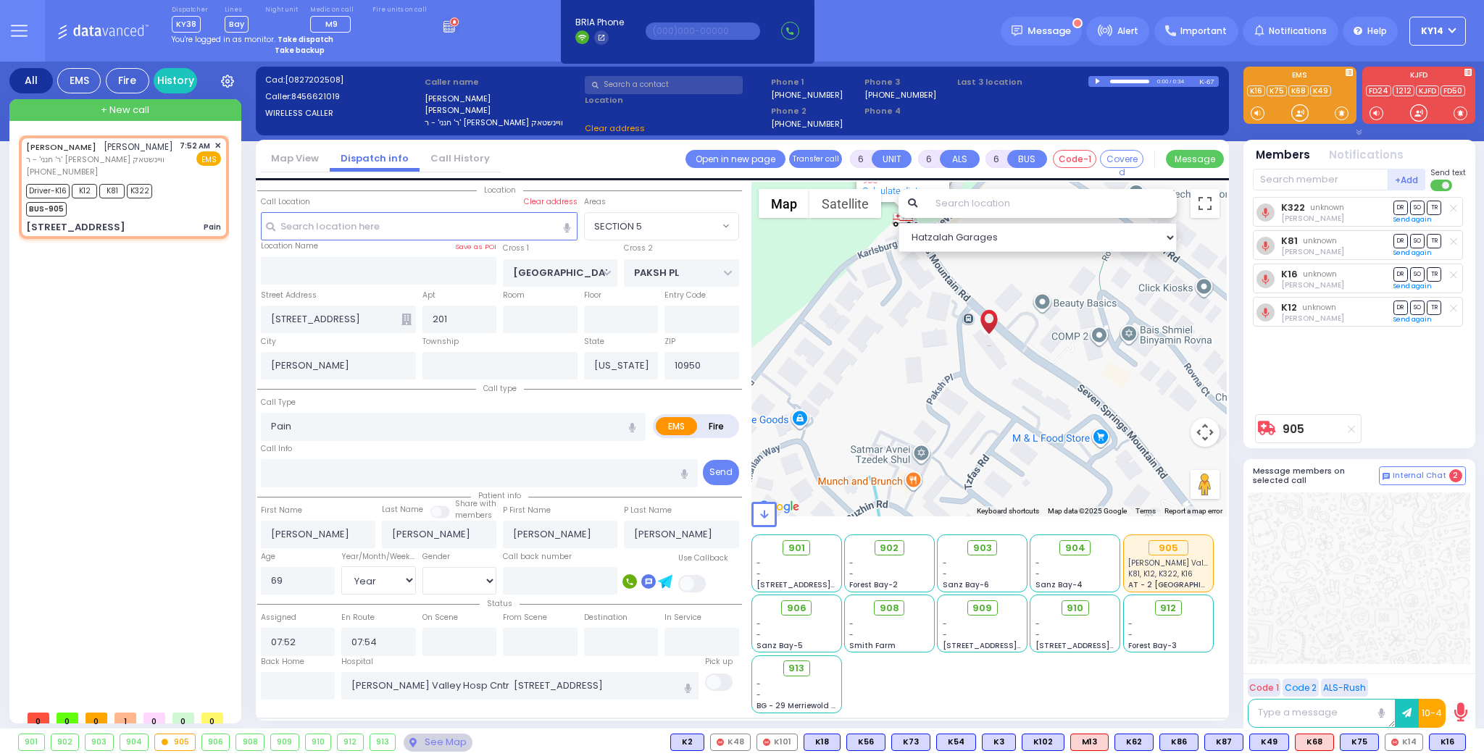
select select "SECTION 5"
